Goal: Task Accomplishment & Management: Use online tool/utility

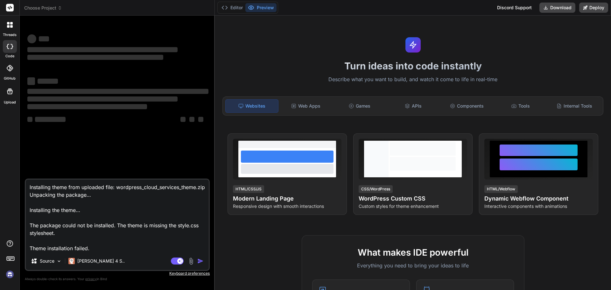
type textarea "x"
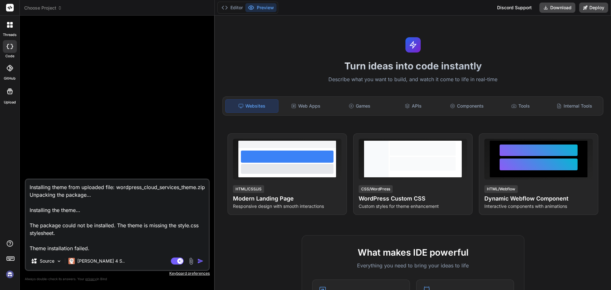
click at [10, 256] on icon at bounding box center [10, 258] width 9 height 9
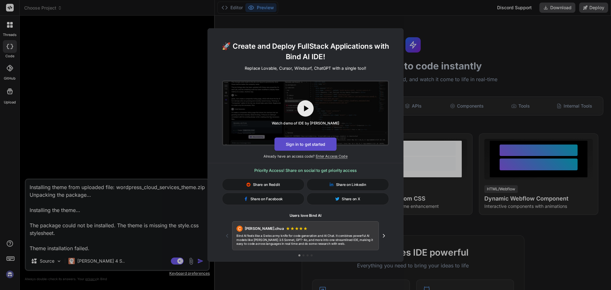
click at [297, 143] on button "Sign in to get started" at bounding box center [305, 144] width 62 height 13
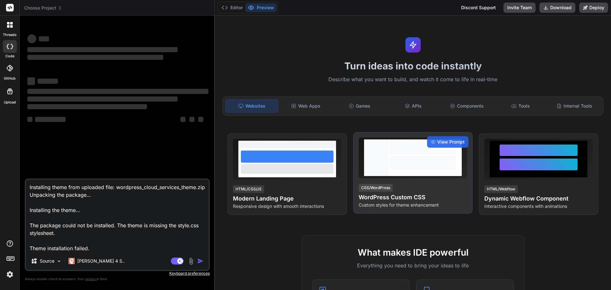
type textarea "x"
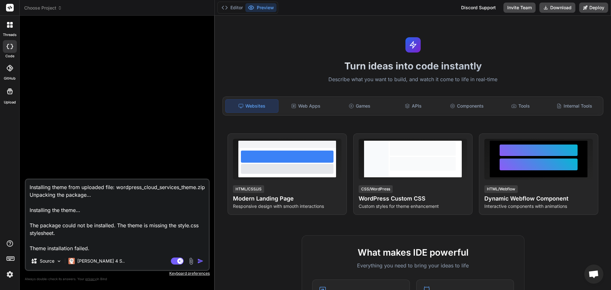
click at [9, 272] on img at bounding box center [9, 274] width 11 height 11
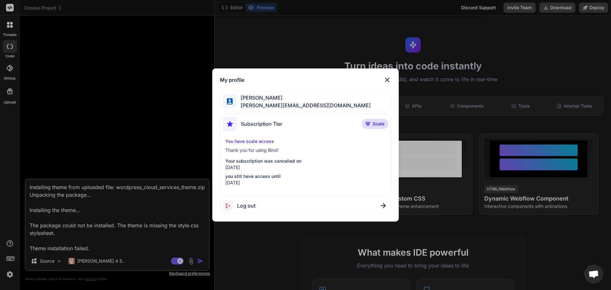
click at [270, 122] on span "Subscription Tier" at bounding box center [261, 124] width 41 height 8
click at [337, 122] on div "Subscription Tier Scale" at bounding box center [306, 125] width 166 height 17
click at [382, 122] on span "Scale" at bounding box center [379, 124] width 12 height 6
click at [367, 123] on img at bounding box center [368, 124] width 4 height 4
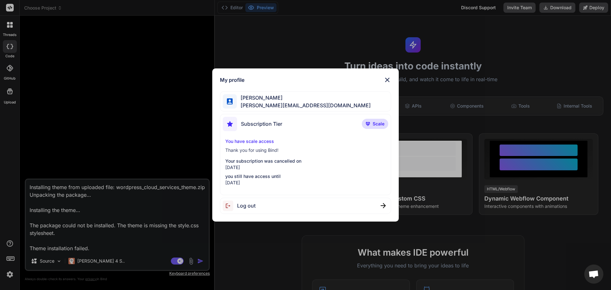
click at [386, 81] on img at bounding box center [388, 80] width 8 height 8
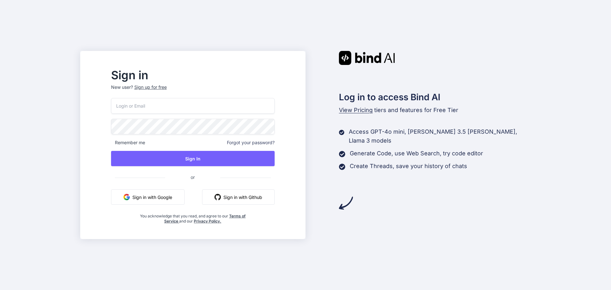
click at [161, 197] on button "Sign in with Google" at bounding box center [148, 196] width 74 height 15
